Goal: Navigation & Orientation: Find specific page/section

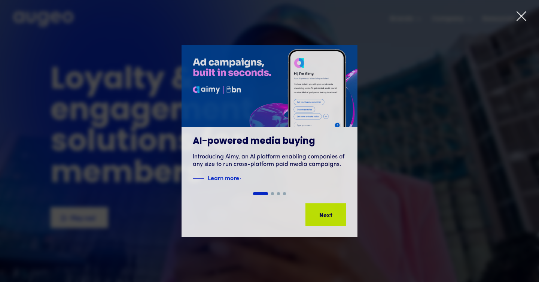
click at [521, 16] on icon at bounding box center [521, 16] width 9 height 9
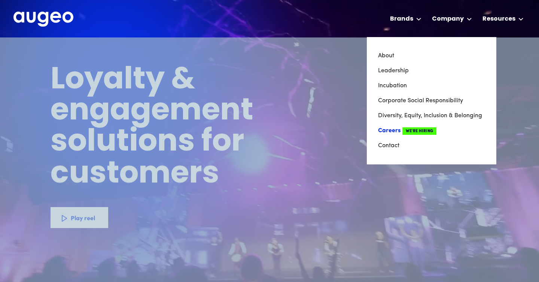
click at [392, 131] on link "Careers We're Hiring" at bounding box center [431, 130] width 107 height 15
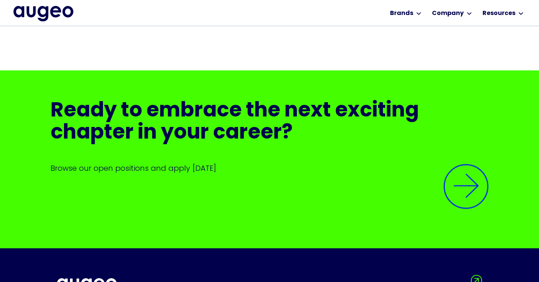
scroll to position [1717, 0]
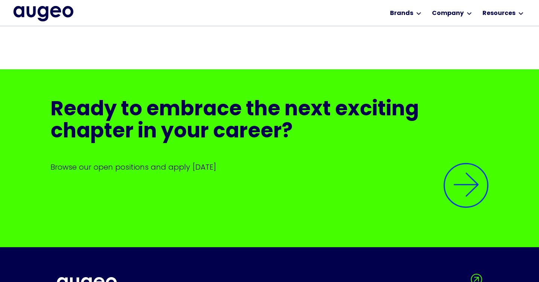
click at [475, 208] on div at bounding box center [270, 194] width 438 height 45
